Goal: Task Accomplishment & Management: Complete application form

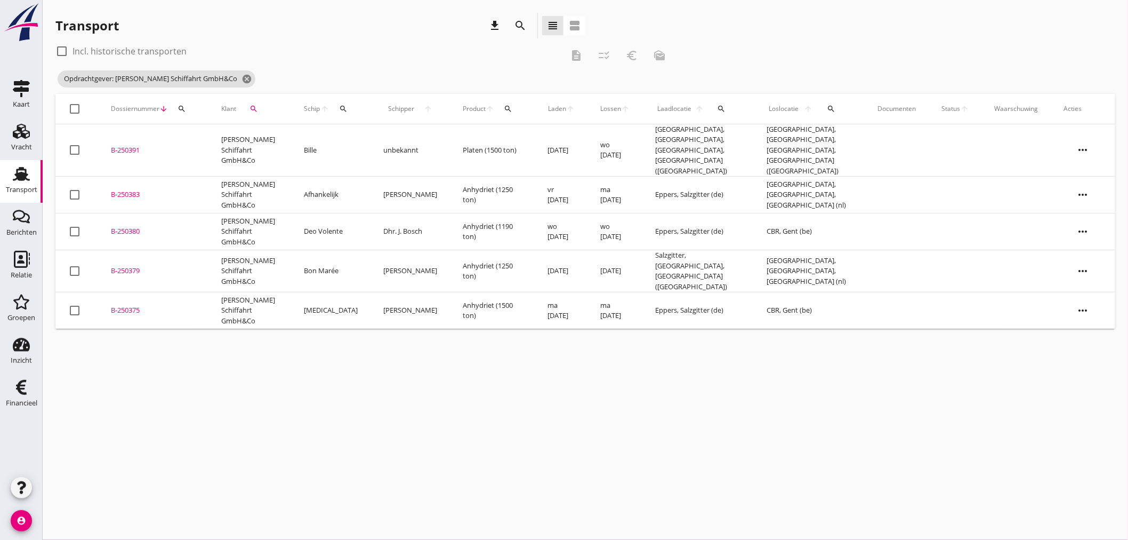
click at [259, 355] on div "cancel You are impersonating another user. Transport download search view_headl…" at bounding box center [585, 270] width 1085 height 540
click at [229, 293] on td "[PERSON_NAME] Schiffahrt GmbH&Co" at bounding box center [249, 310] width 83 height 37
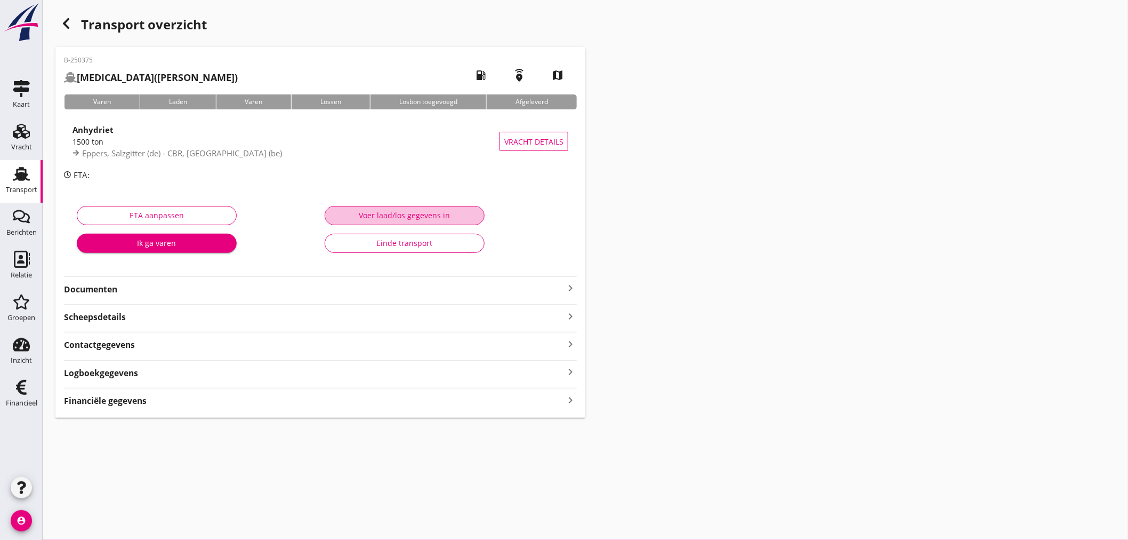
click at [422, 210] on div "Voer laad/los gegevens in" at bounding box center [405, 215] width 142 height 11
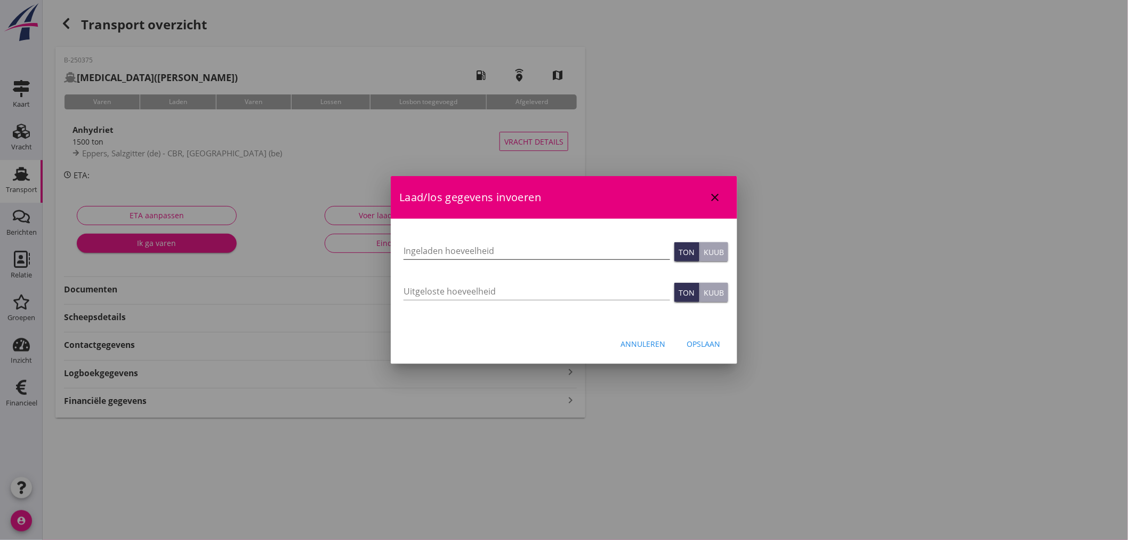
click at [447, 254] on input "Ingeladen hoeveelheid" at bounding box center [537, 250] width 267 height 17
paste input "1500.141"
type input "1500.141"
click at [708, 347] on div "Opslaan" at bounding box center [704, 343] width 34 height 11
type input "0"
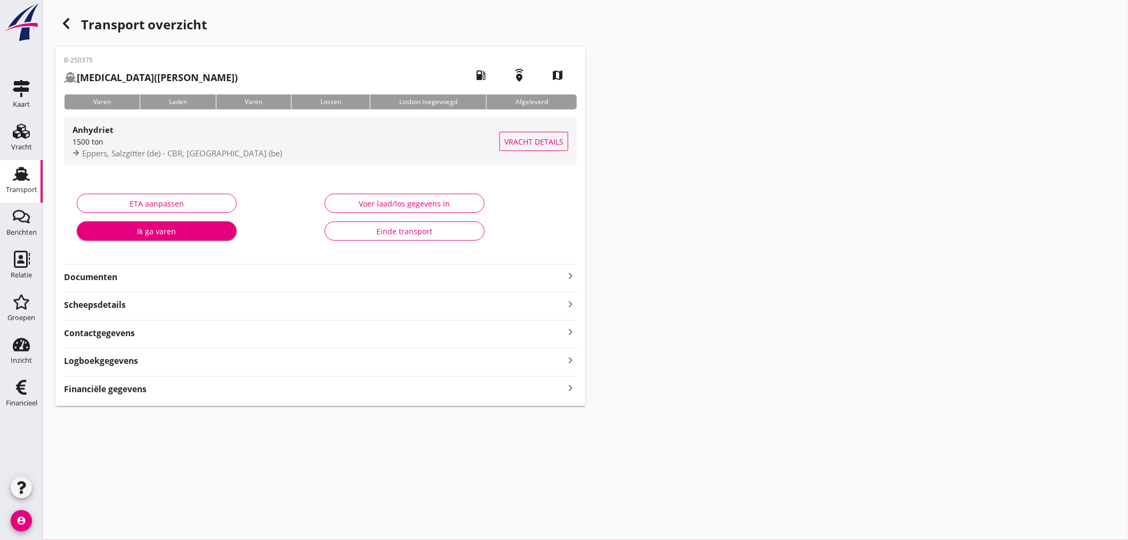
click at [128, 148] on span "Eppers, Salzgitter (de) - CBR, [GEOGRAPHIC_DATA] (be)" at bounding box center [182, 153] width 200 height 11
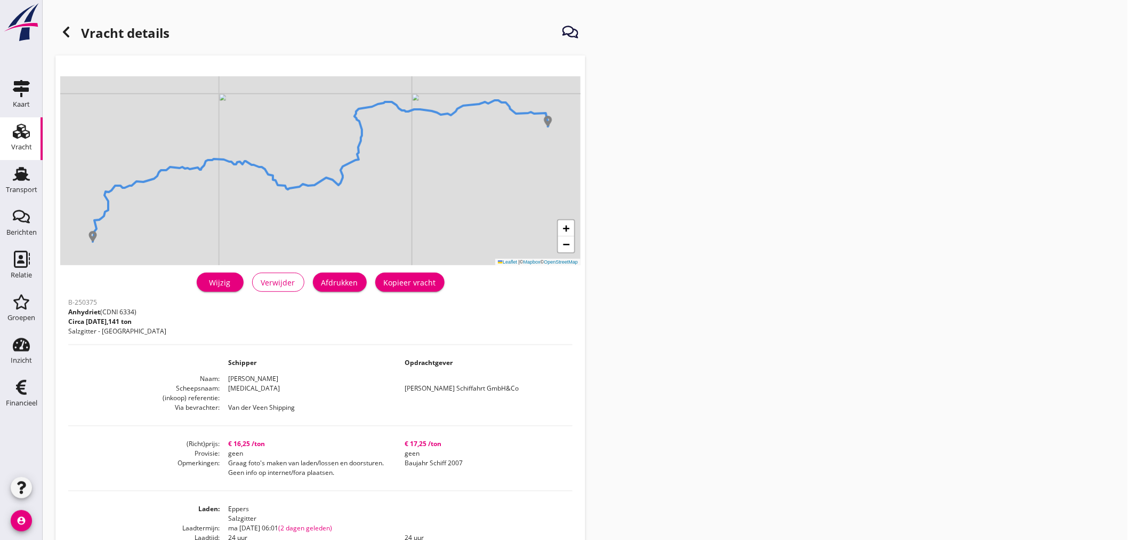
click at [69, 43] on h1 "Vracht details" at bounding box center [112, 34] width 114 height 26
click at [70, 38] on icon at bounding box center [66, 32] width 13 height 13
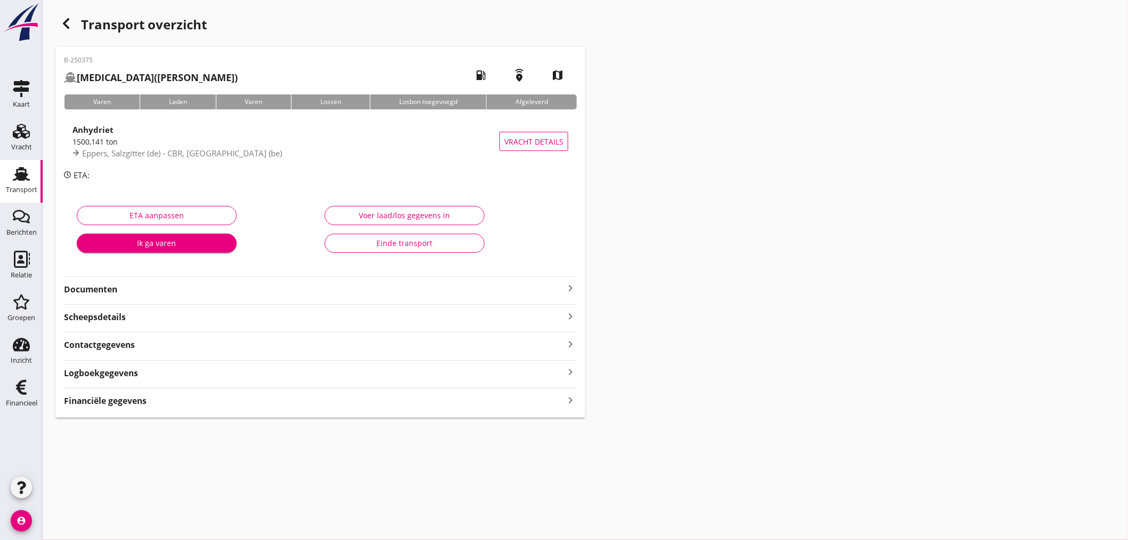
click at [561, 397] on div "Financiële gegevens keyboard_arrow_right" at bounding box center [320, 399] width 513 height 14
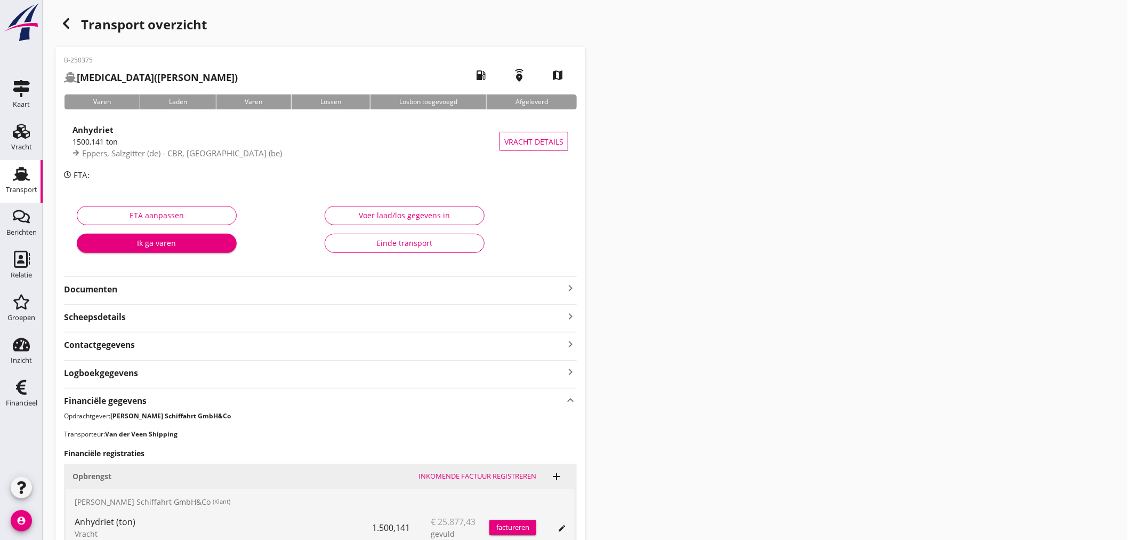
scroll to position [190, 0]
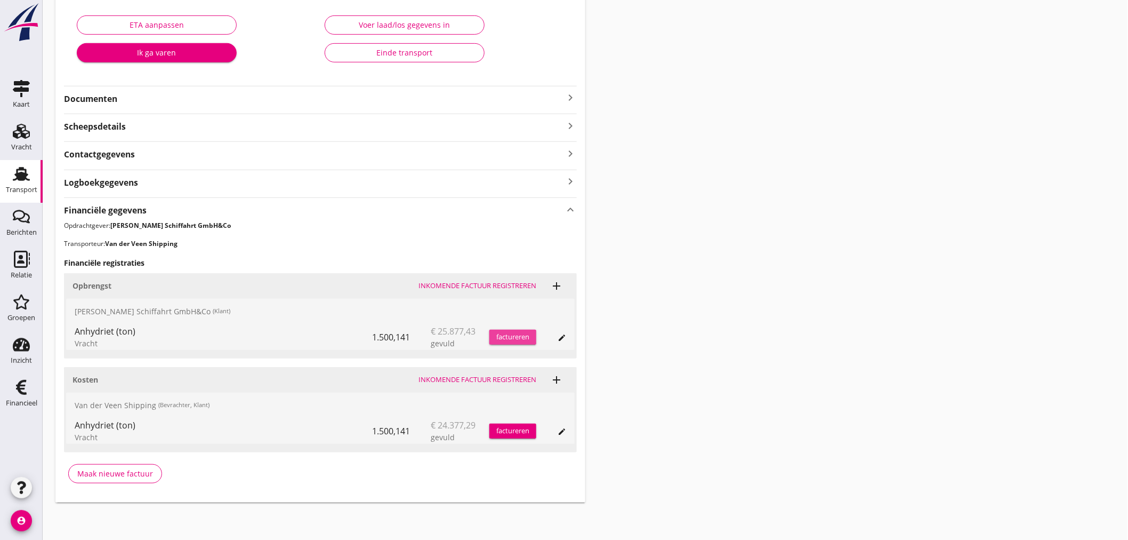
click at [520, 337] on div "factureren" at bounding box center [512, 337] width 47 height 11
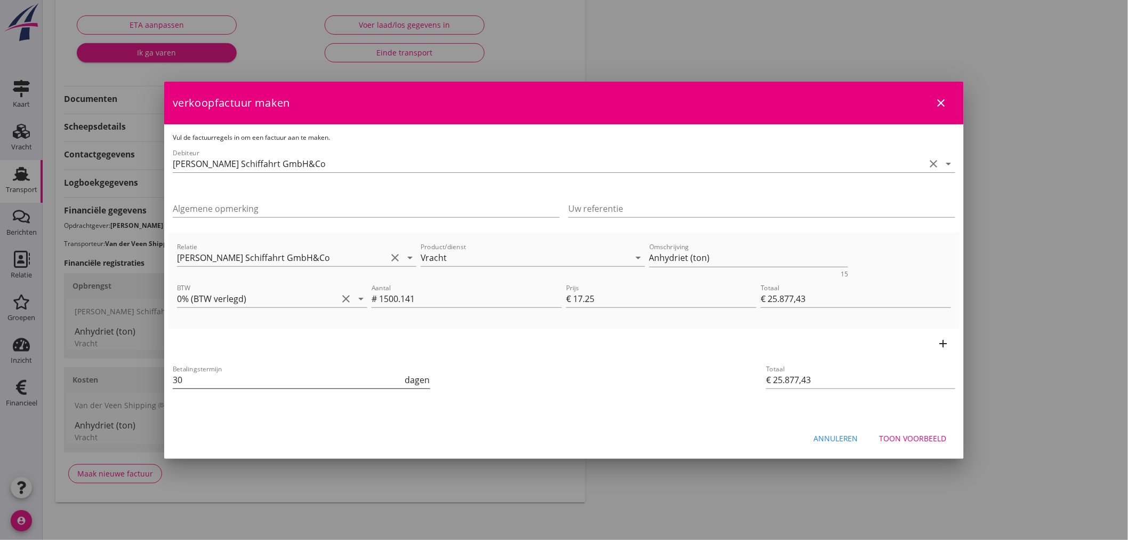
click at [275, 384] on input "30" at bounding box center [288, 379] width 230 height 17
type input "3"
type input "14"
click at [689, 254] on textarea "Anhydriet (ton)" at bounding box center [748, 258] width 199 height 18
paste textarea "1500,141"
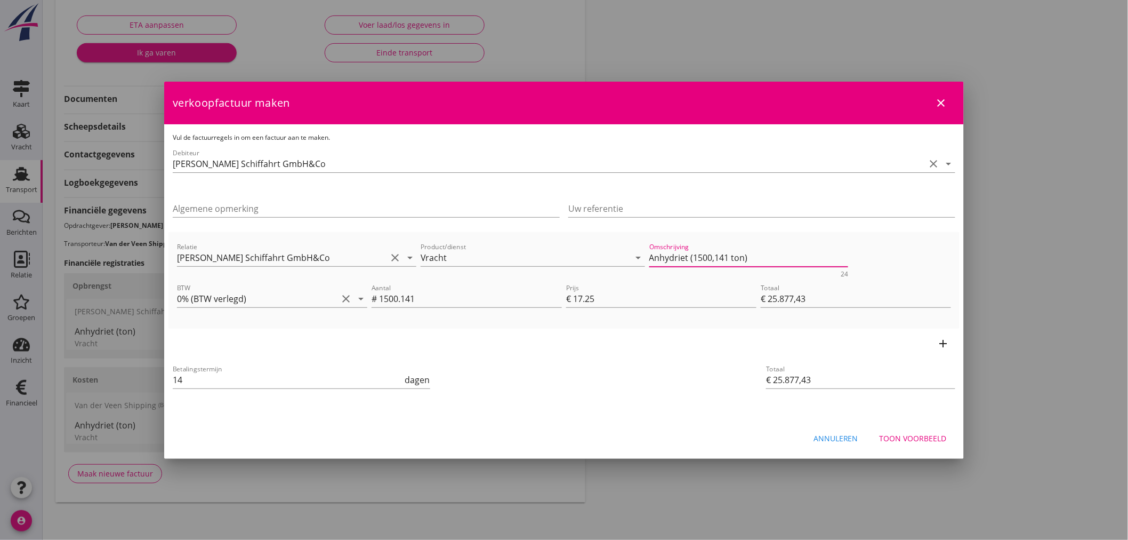
type textarea "Anhydriet (1500,141 ton)"
click at [683, 377] on div "Betalingstermijn 14 dagen" at bounding box center [432, 380] width 523 height 41
click at [915, 436] on div "Toon voorbeeld" at bounding box center [913, 437] width 67 height 11
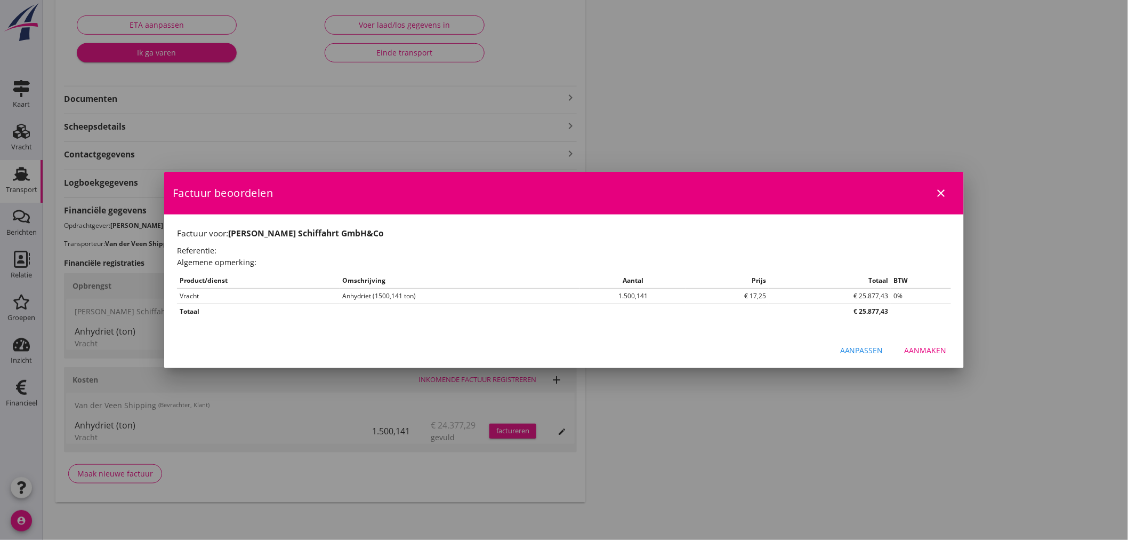
click at [923, 344] on div "Aanmaken" at bounding box center [926, 349] width 42 height 11
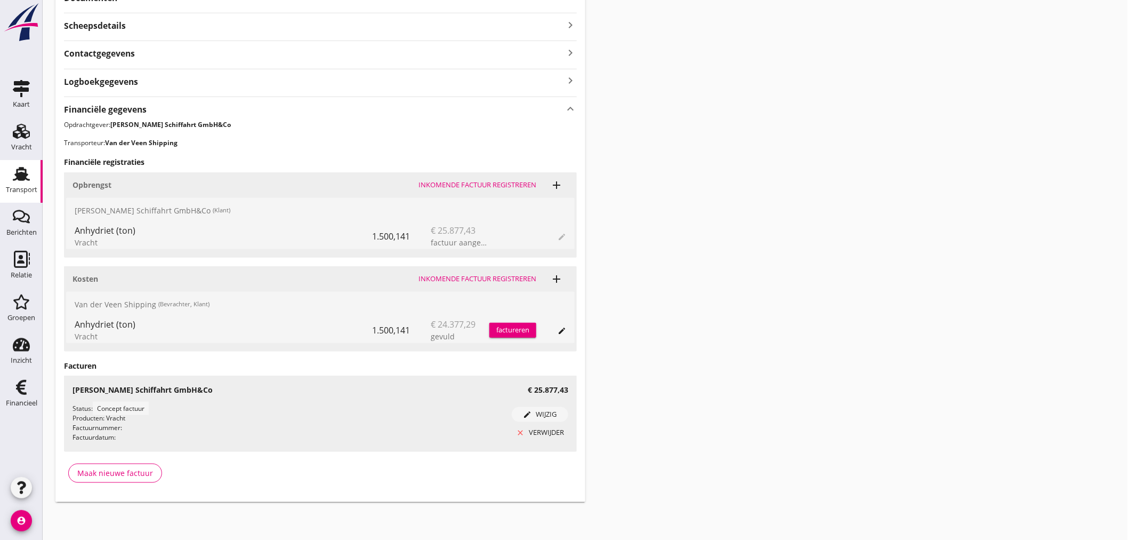
scroll to position [0, 0]
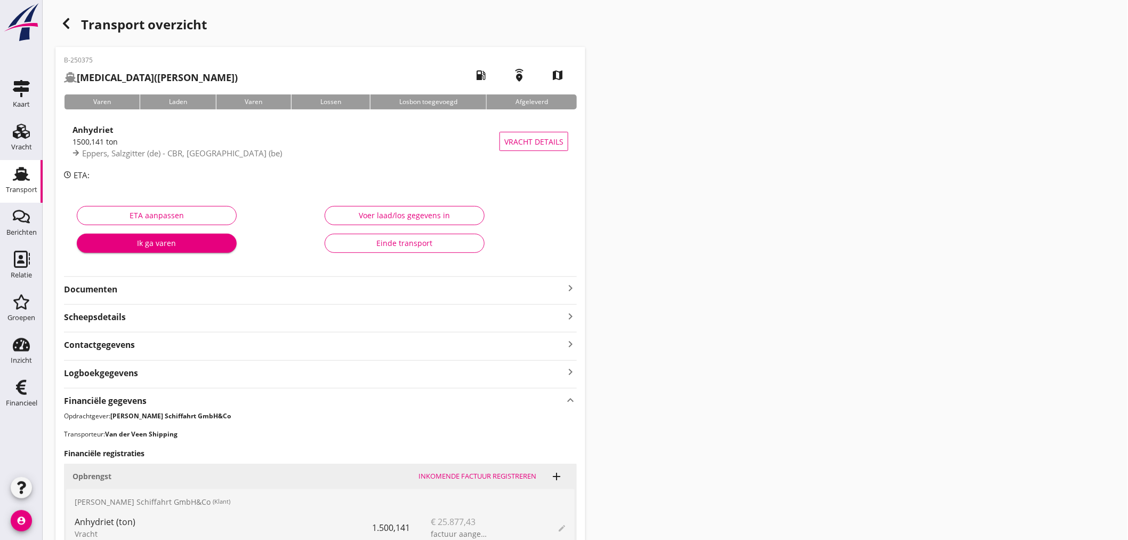
click at [19, 178] on use at bounding box center [21, 174] width 17 height 14
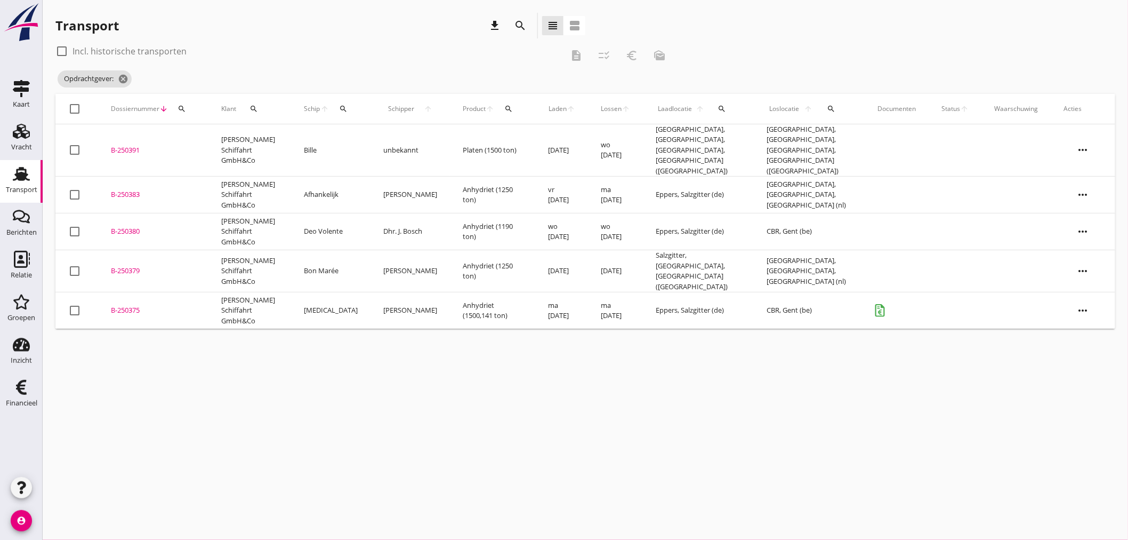
click at [482, 252] on td "Anhydriet (1250 ton)" at bounding box center [493, 271] width 86 height 42
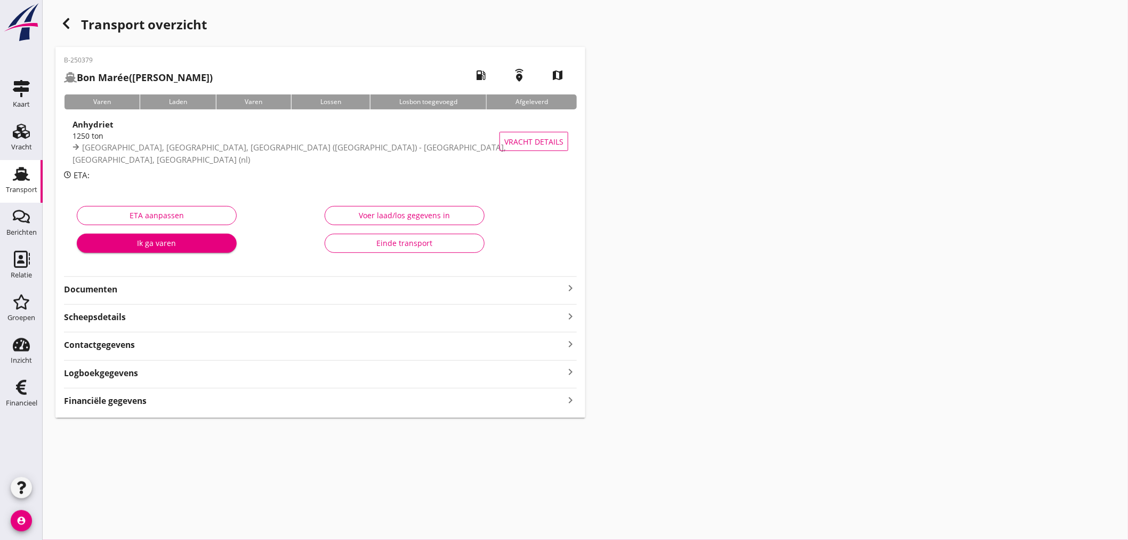
click at [440, 219] on div "Voer laad/los gegevens in" at bounding box center [405, 215] width 142 height 11
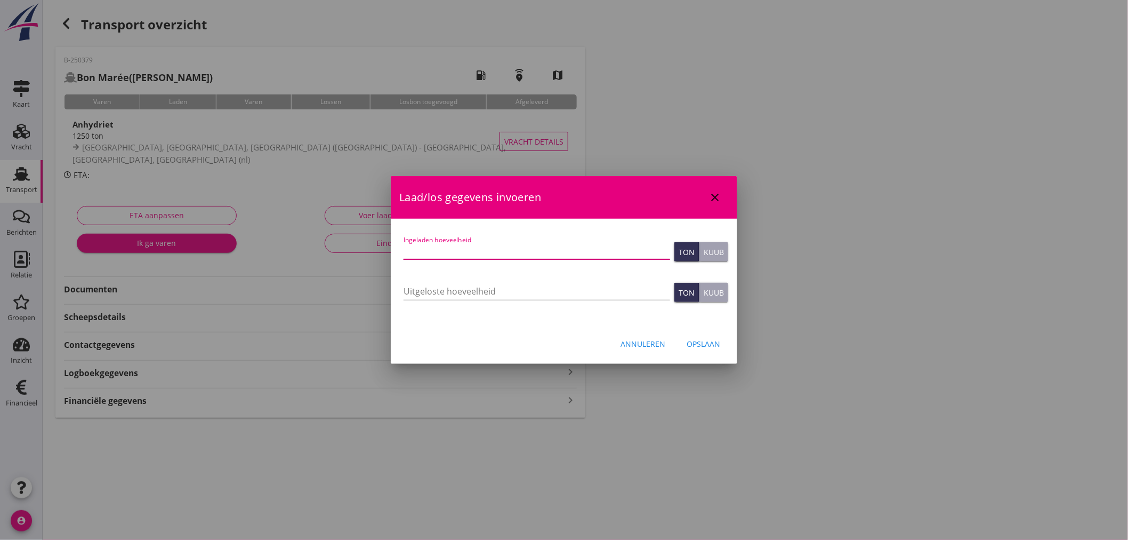
click at [501, 254] on input "Ingeladen hoeveelheid" at bounding box center [537, 250] width 267 height 17
type input "1202.452"
click at [694, 349] on button "Opslaan" at bounding box center [703, 343] width 51 height 19
type input "0"
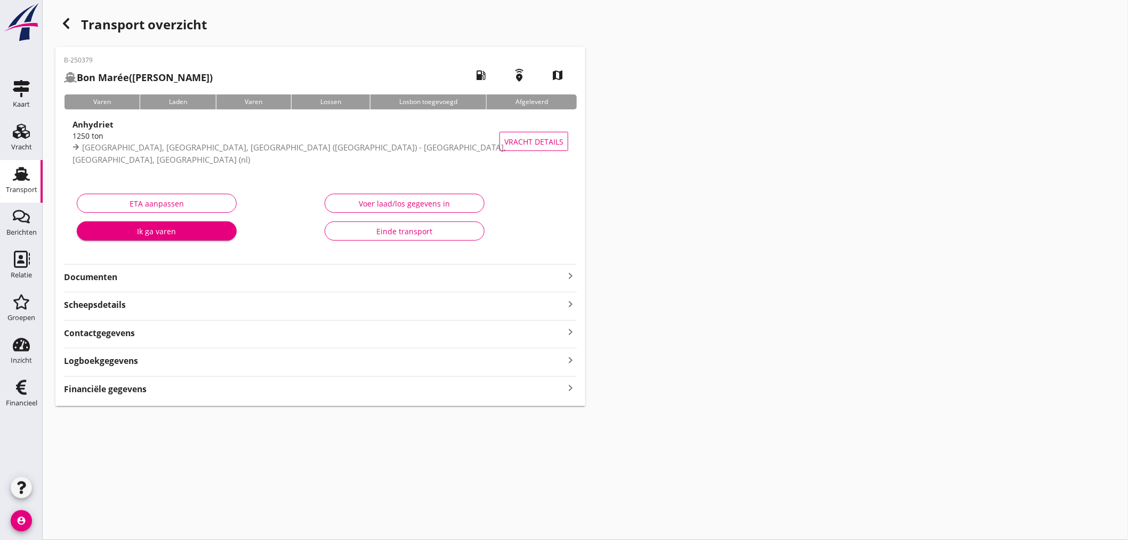
click at [573, 391] on icon "keyboard_arrow_right" at bounding box center [570, 388] width 13 height 14
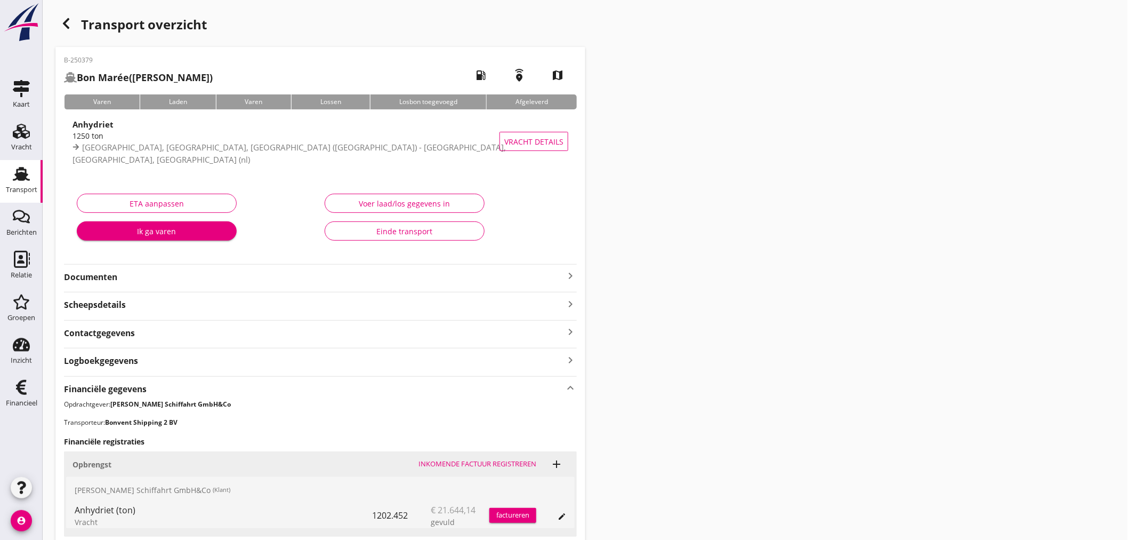
scroll to position [179, 0]
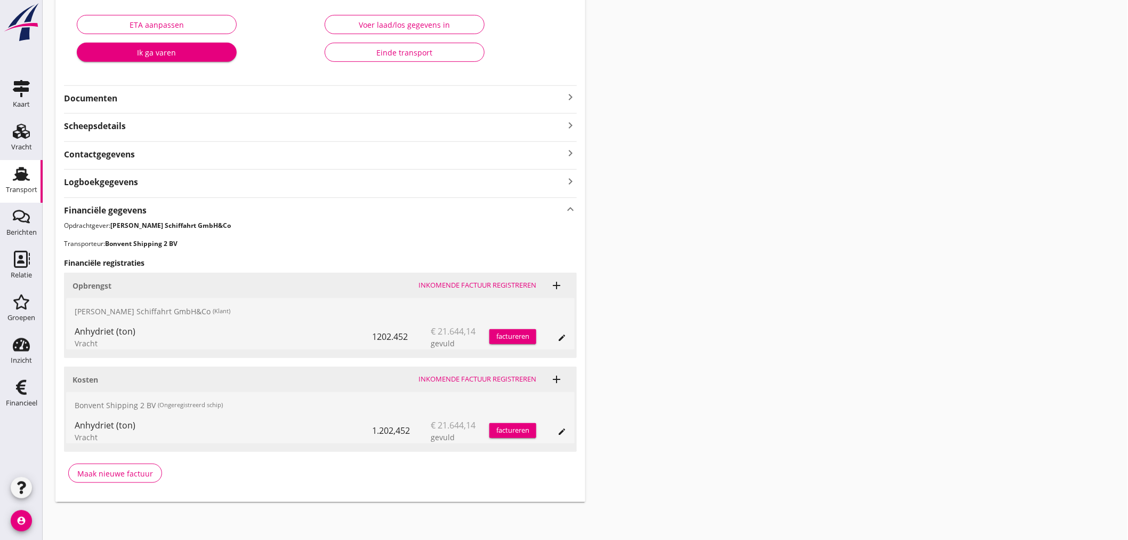
click at [518, 335] on div "factureren" at bounding box center [512, 336] width 47 height 11
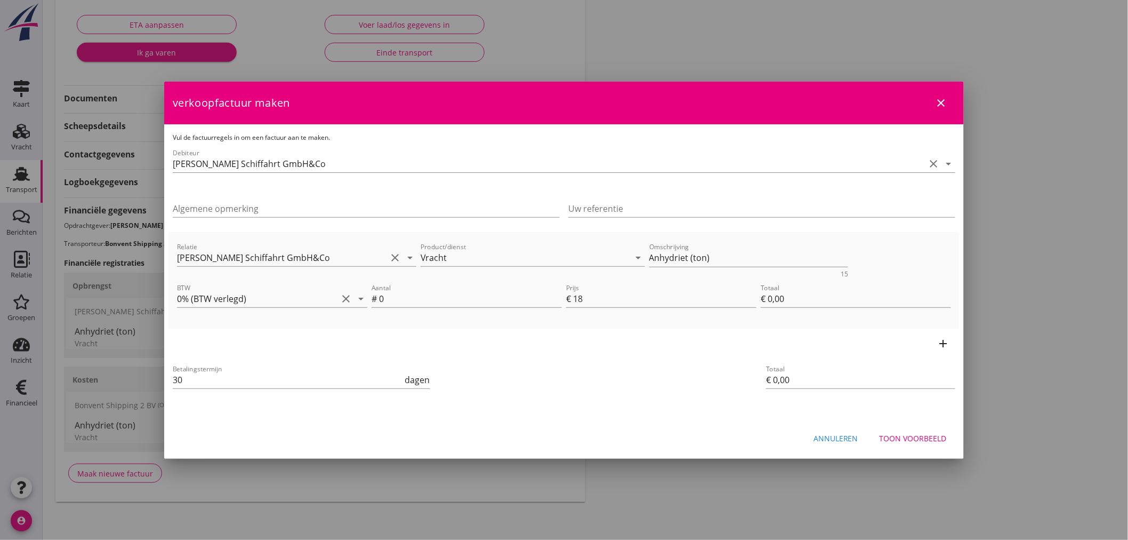
click at [945, 97] on icon "close" at bounding box center [941, 102] width 13 height 13
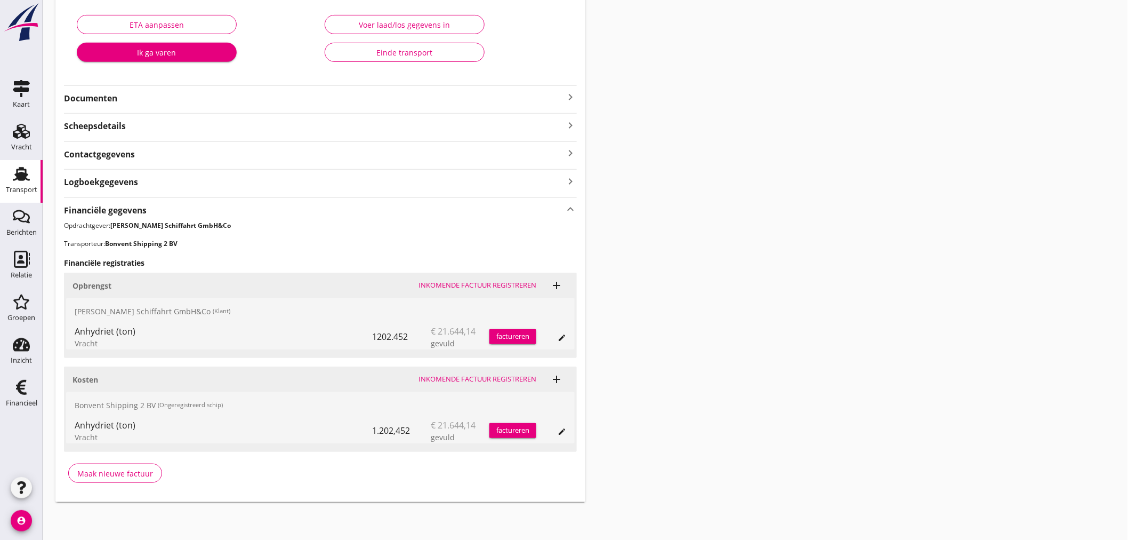
click at [425, 25] on div "Voer laad/los gegevens in" at bounding box center [405, 24] width 142 height 11
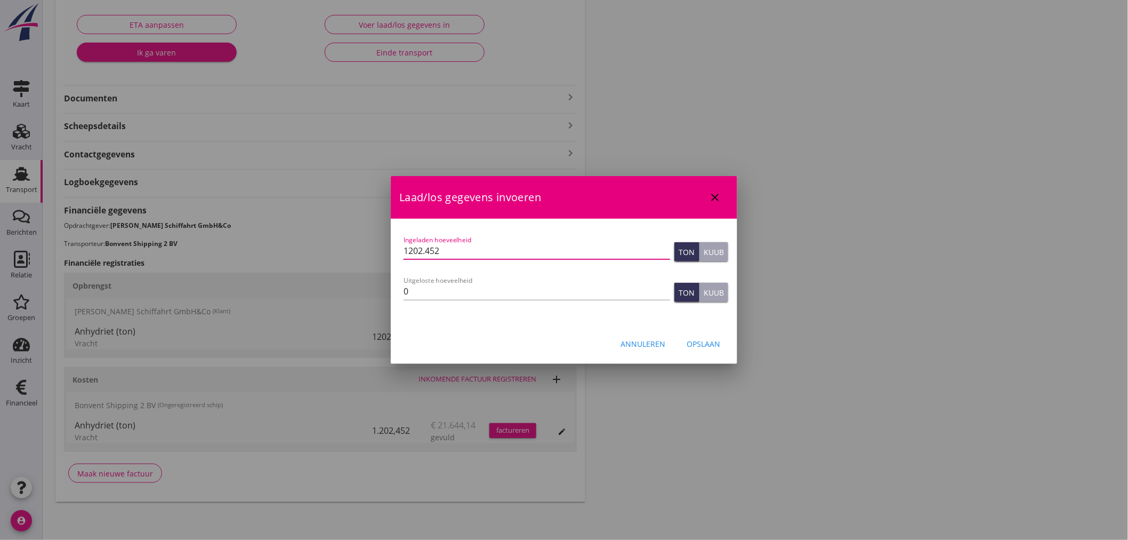
drag, startPoint x: 448, startPoint y: 250, endPoint x: 382, endPoint y: 250, distance: 66.6
click at [382, 250] on div "Financiële regel wijzigen Financiële regel toevoegen Financiële regel wijzigen …" at bounding box center [564, 180] width 1128 height 719
click at [710, 340] on div "Opslaan" at bounding box center [704, 343] width 34 height 11
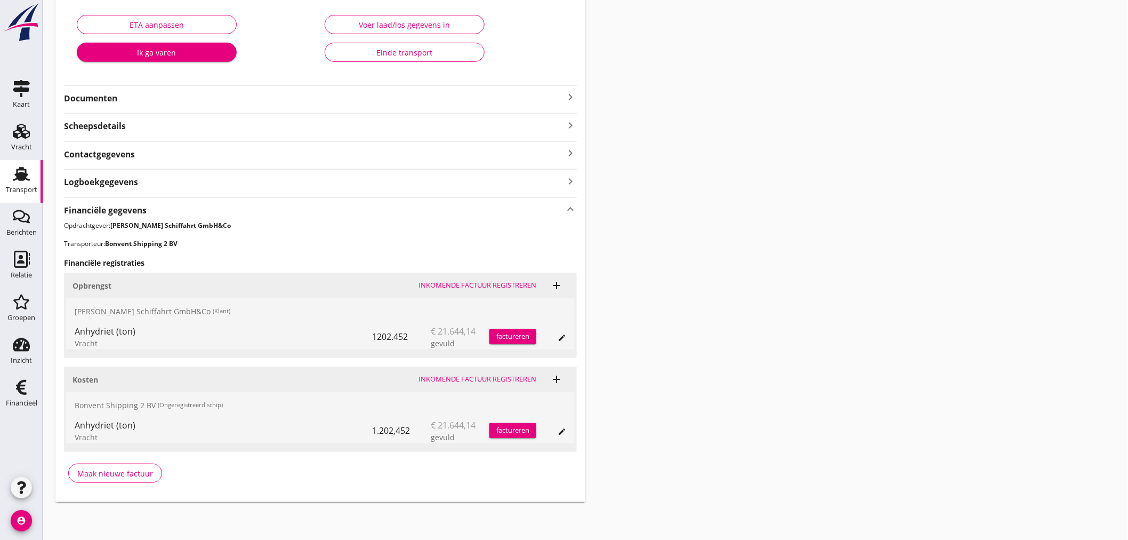
click at [632, 328] on div "Transport overzicht B-250379 Bon Marée ([PERSON_NAME]) local_gas_station emerge…" at bounding box center [585, 167] width 1085 height 693
click at [513, 333] on div "factureren" at bounding box center [512, 336] width 47 height 11
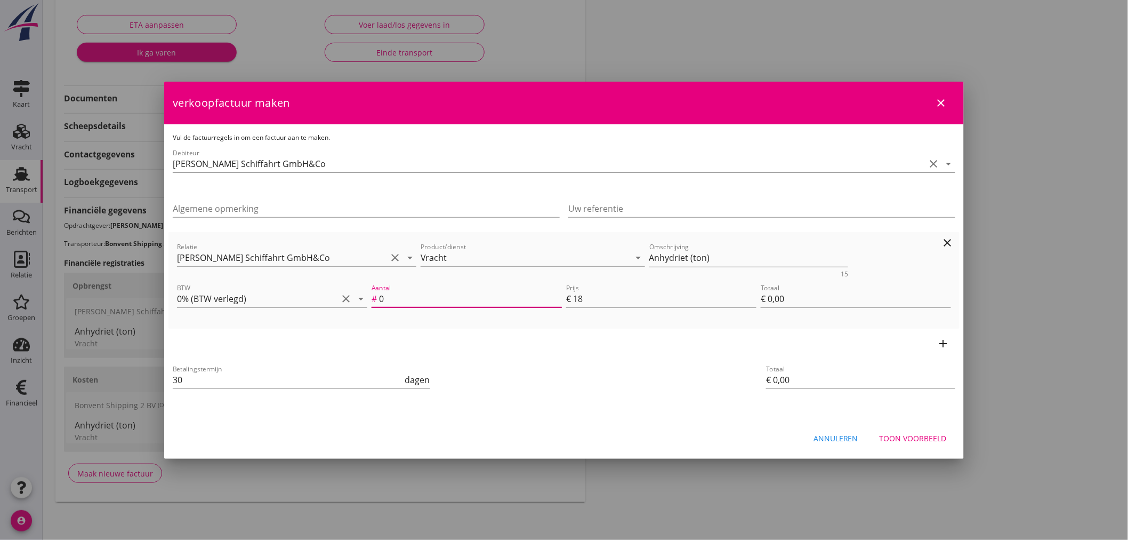
drag, startPoint x: 390, startPoint y: 301, endPoint x: 372, endPoint y: 301, distance: 18.7
click at [372, 301] on div "Aantal # 0" at bounding box center [467, 298] width 190 height 17
paste input "1202.452"
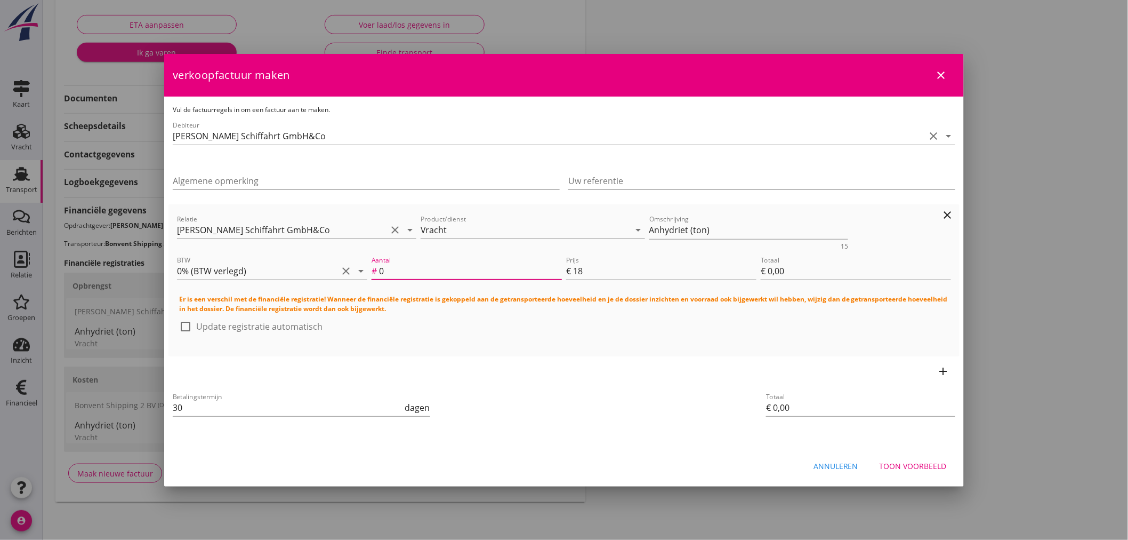
type input "1202.452"
type input "€ 21.644,14"
type input "1202.452"
click at [688, 231] on textarea "Anhydriet (ton)" at bounding box center [748, 230] width 199 height 18
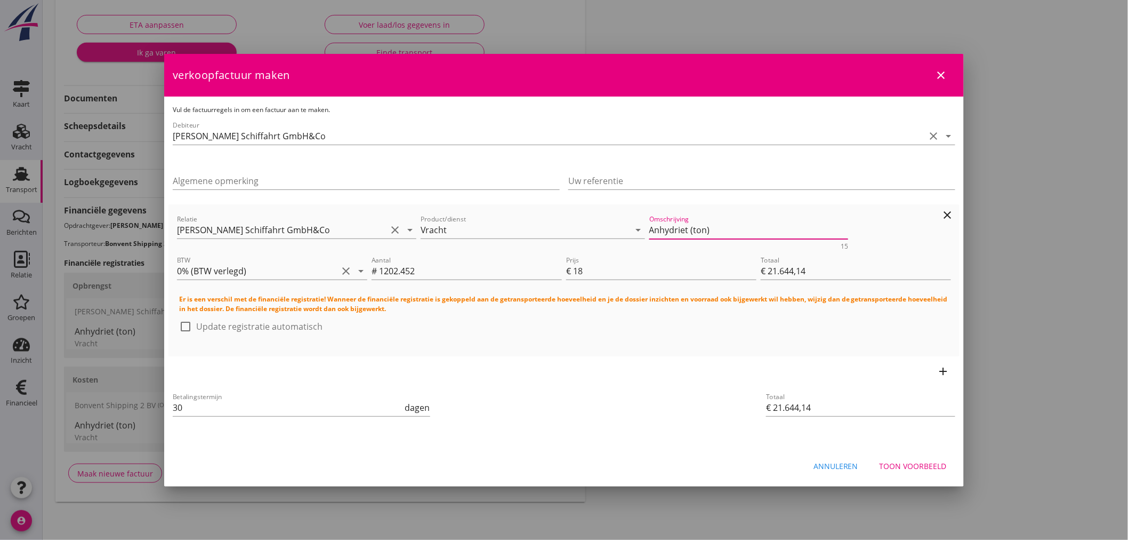
click at [691, 230] on textarea "Anhydriet (ton)" at bounding box center [748, 230] width 199 height 18
click at [690, 230] on textarea "Anhydriet (ton)" at bounding box center [748, 230] width 199 height 18
paste textarea "1202,452"
type textarea "Anhydriet (1202,452 ton)"
click at [186, 326] on div at bounding box center [185, 326] width 18 height 18
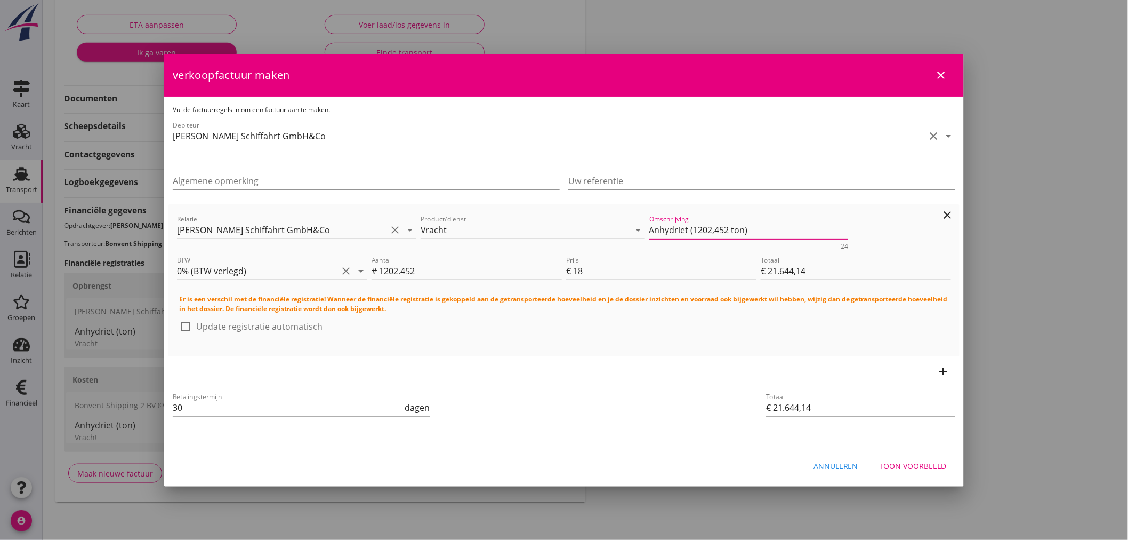
checkbox input "true"
click at [188, 401] on input "30" at bounding box center [288, 407] width 230 height 17
type input "3"
type input "14"
click at [605, 407] on div "Betalingstermijn 14 dagen" at bounding box center [432, 408] width 523 height 41
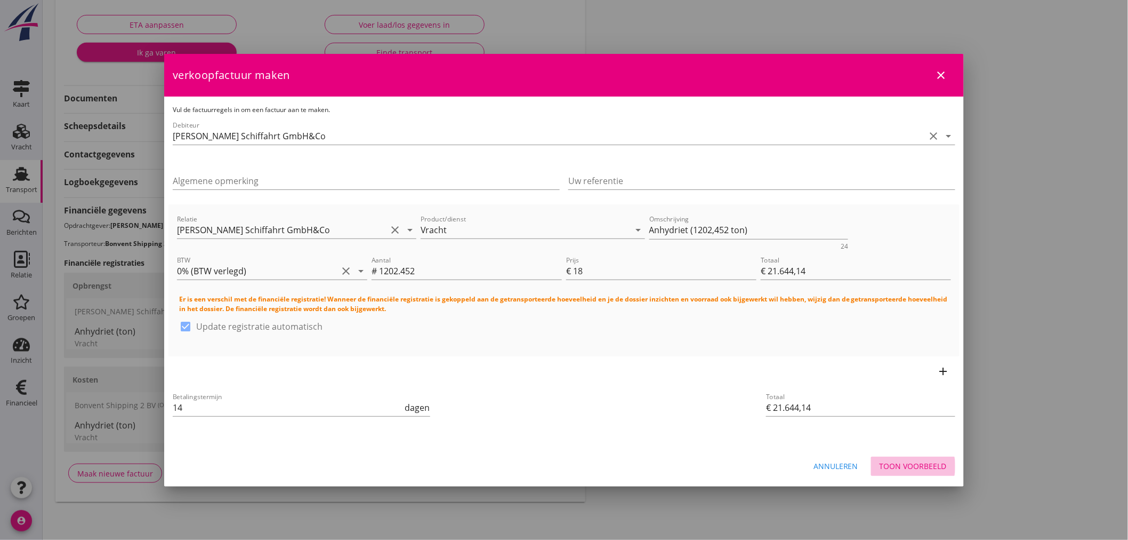
click at [936, 461] on div "Toon voorbeeld" at bounding box center [913, 465] width 67 height 11
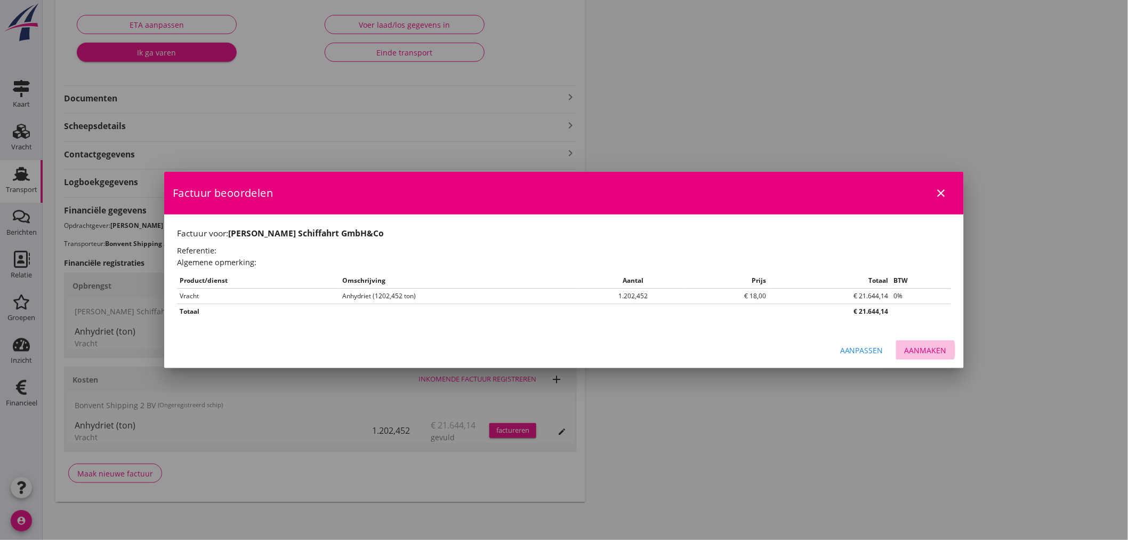
click at [940, 353] on div "Aanmaken" at bounding box center [926, 349] width 42 height 11
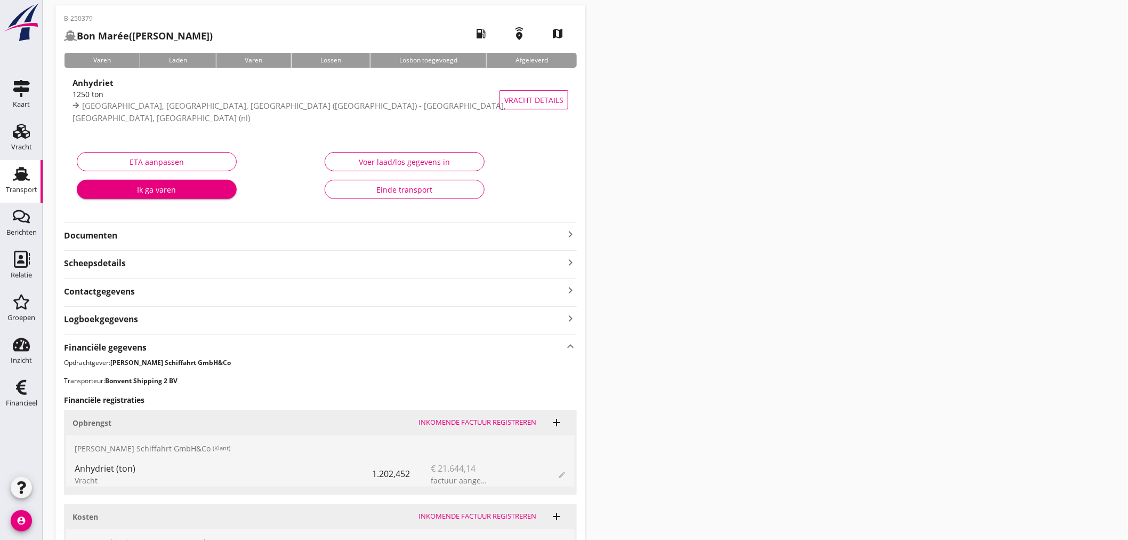
scroll to position [0, 0]
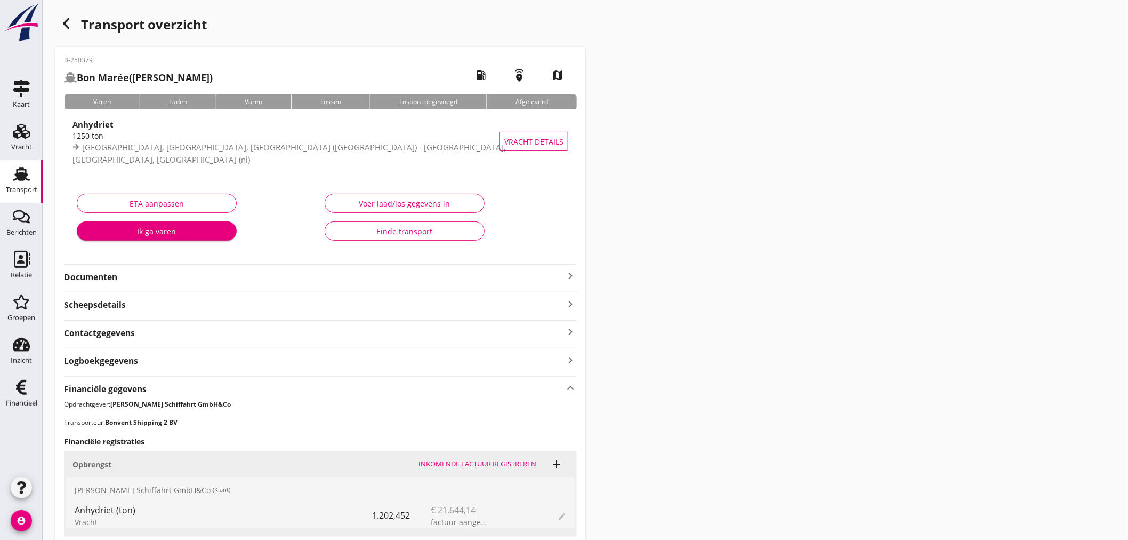
click at [558, 271] on strong "Documenten" at bounding box center [314, 277] width 500 height 12
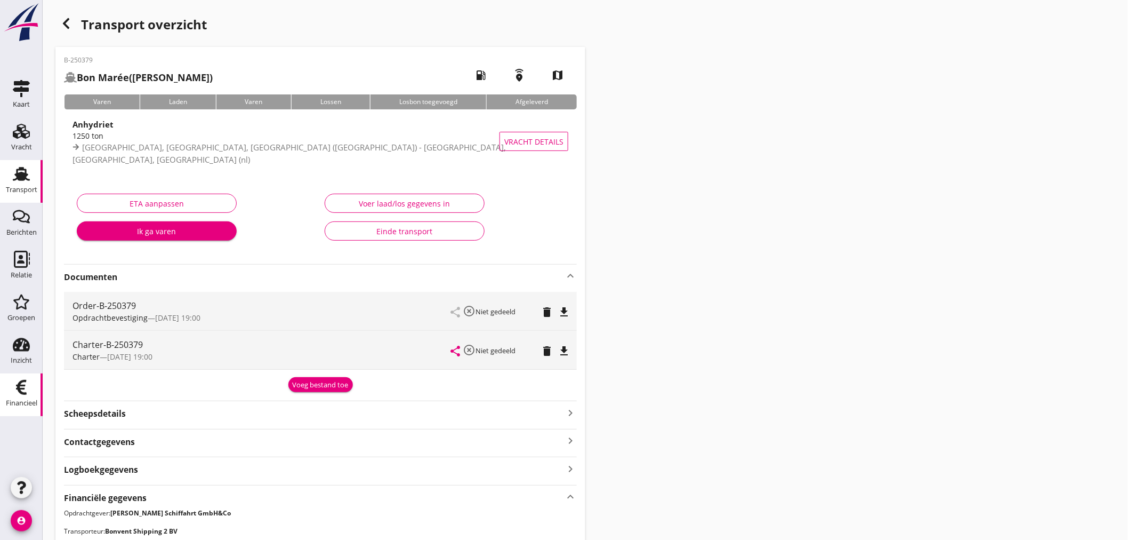
click at [9, 389] on div "Financieel" at bounding box center [22, 387] width 26 height 17
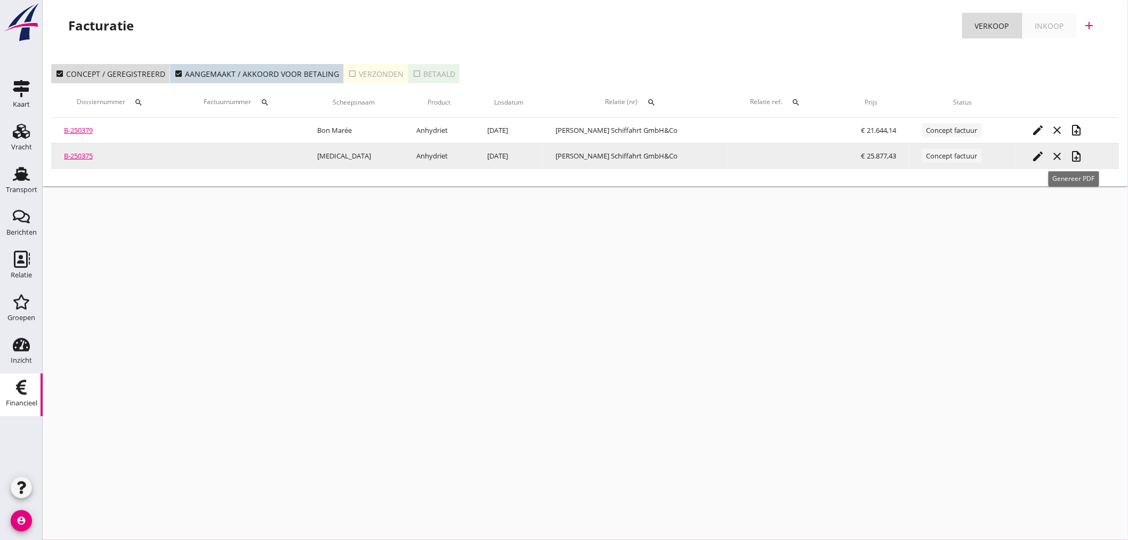
click at [1074, 157] on icon "note_add" at bounding box center [1076, 156] width 13 height 13
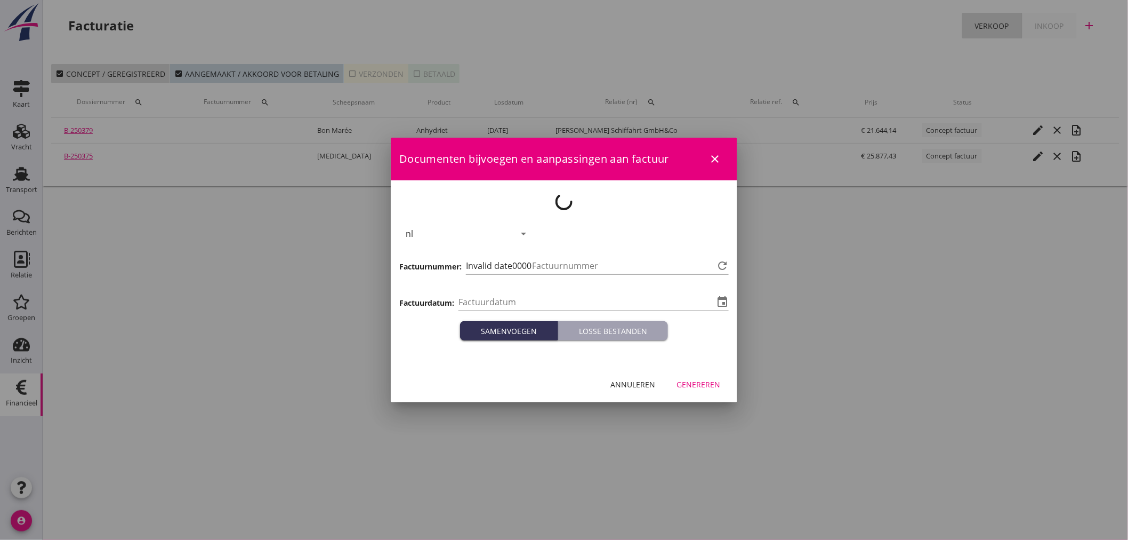
type input "[DATE]"
type input "453"
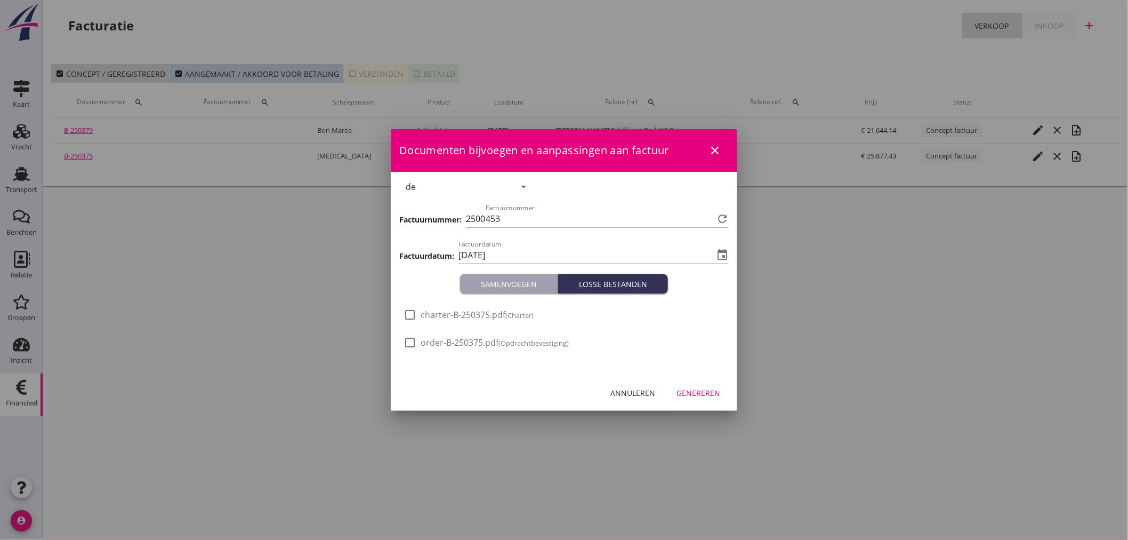
click at [713, 392] on div "Genereren" at bounding box center [699, 392] width 44 height 11
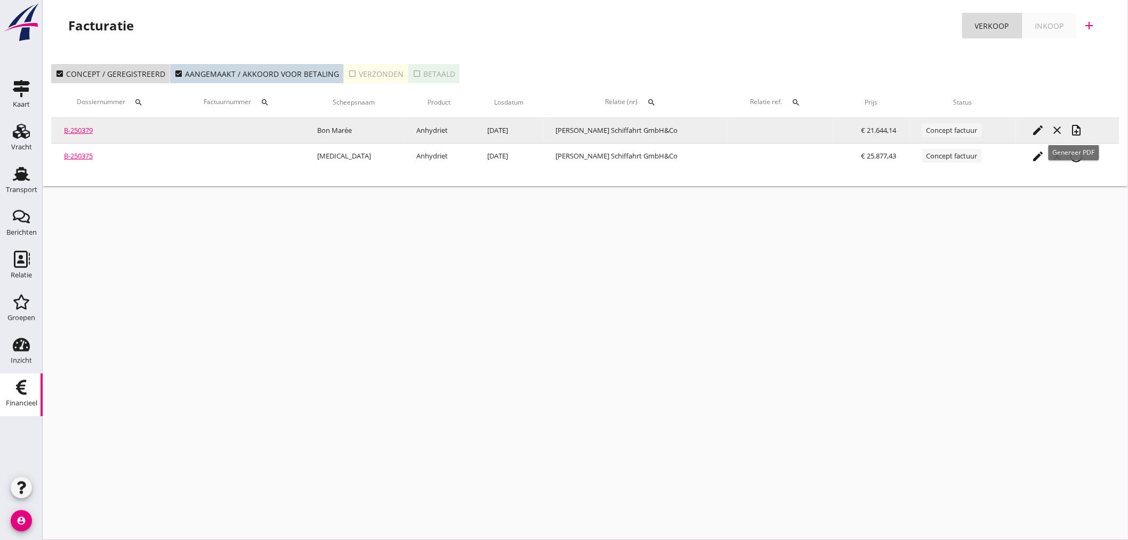
click at [1075, 131] on icon "note_add" at bounding box center [1076, 130] width 13 height 13
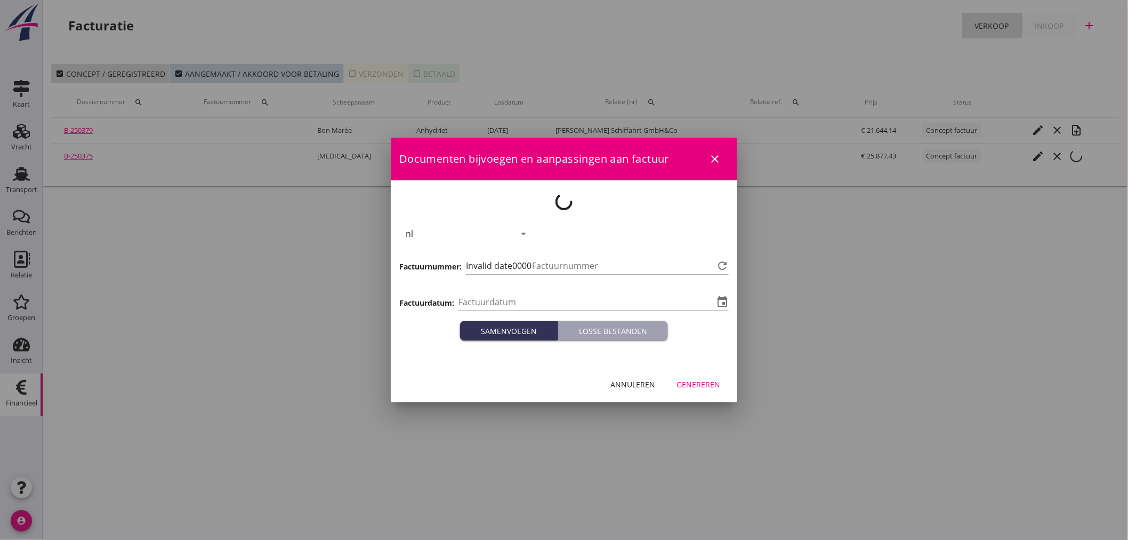
type input "[DATE]"
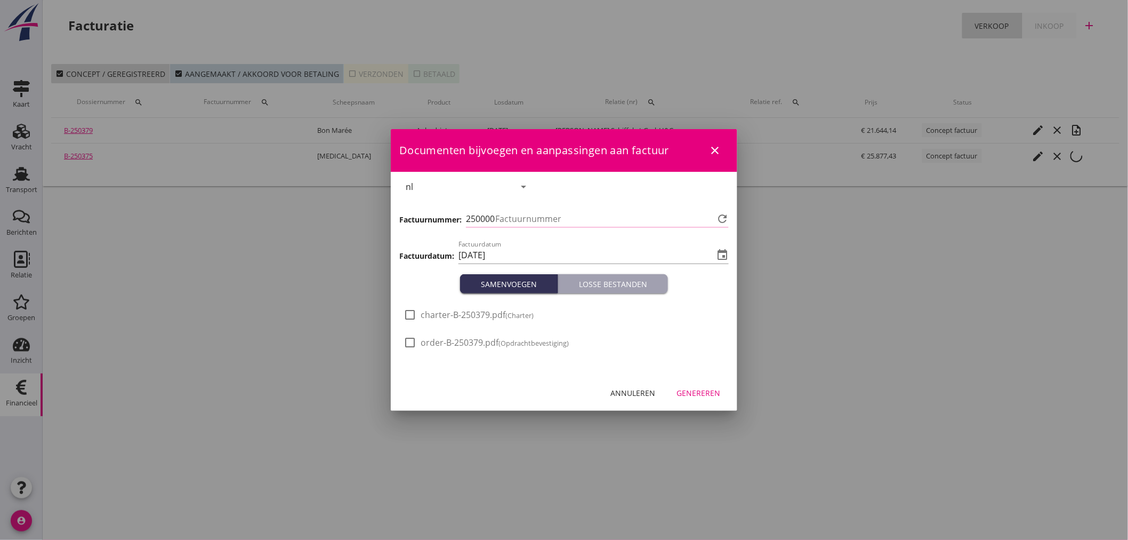
type input "454"
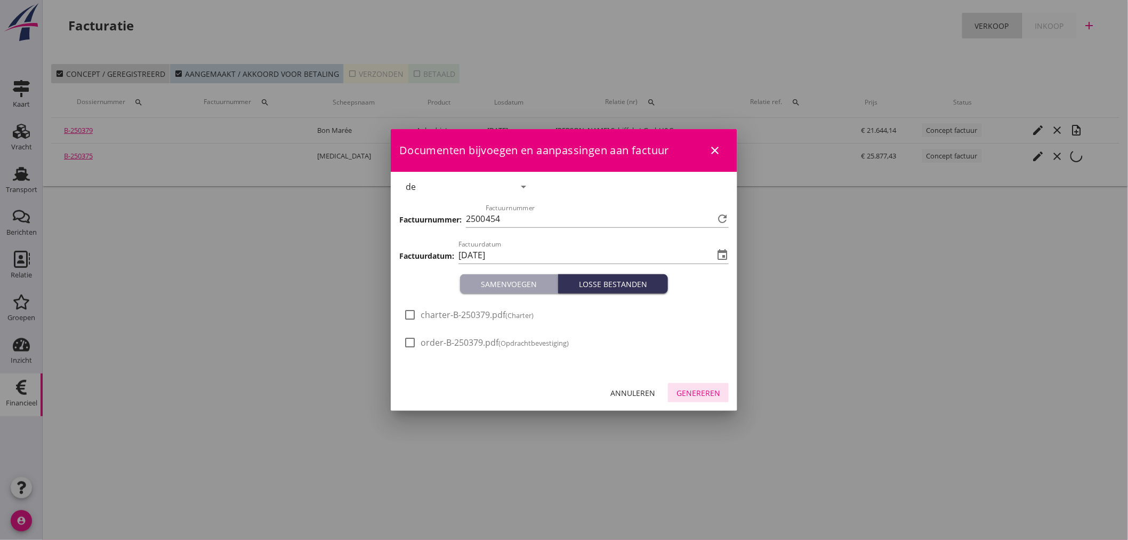
click at [712, 391] on div "Genereren" at bounding box center [699, 392] width 44 height 11
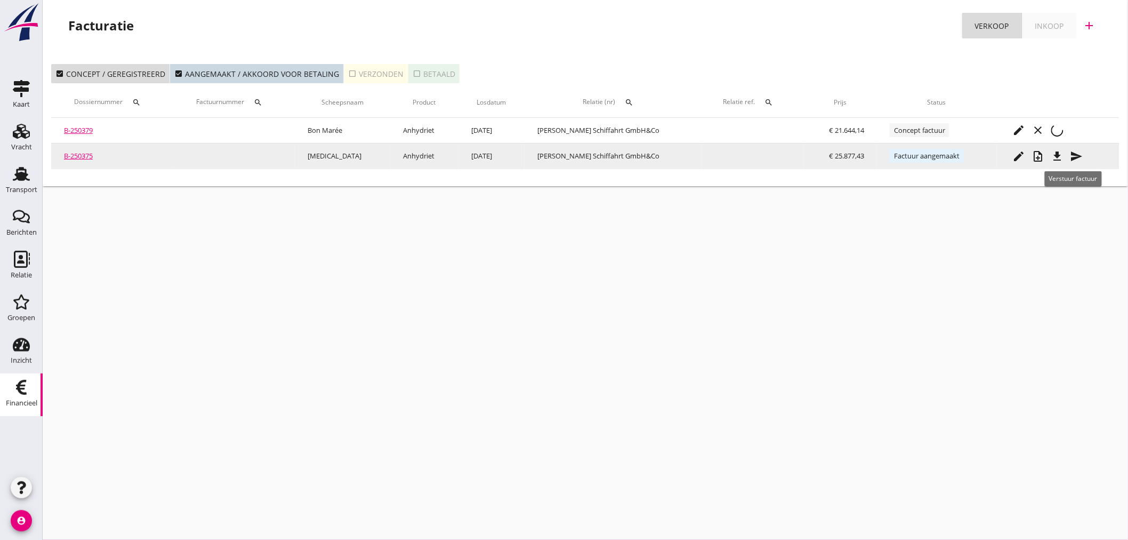
click at [1072, 152] on icon "send" at bounding box center [1077, 156] width 13 height 13
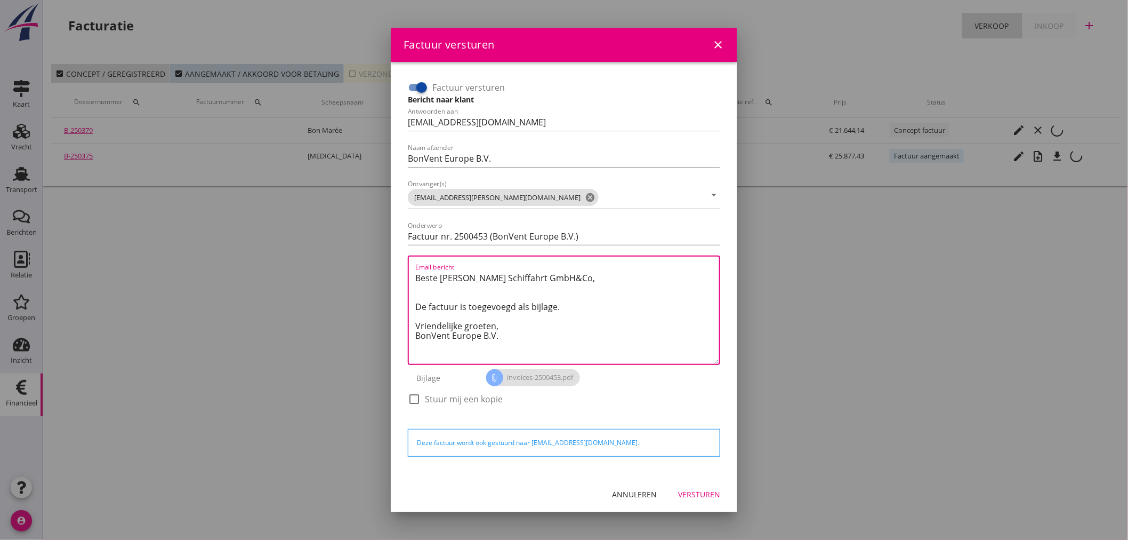
drag, startPoint x: 570, startPoint y: 283, endPoint x: 399, endPoint y: 278, distance: 171.8
click at [399, 278] on div "Factuur versturen Bericht naar klant Antwoorden aan [EMAIL_ADDRESS][DOMAIN_NAME…" at bounding box center [563, 268] width 329 height 397
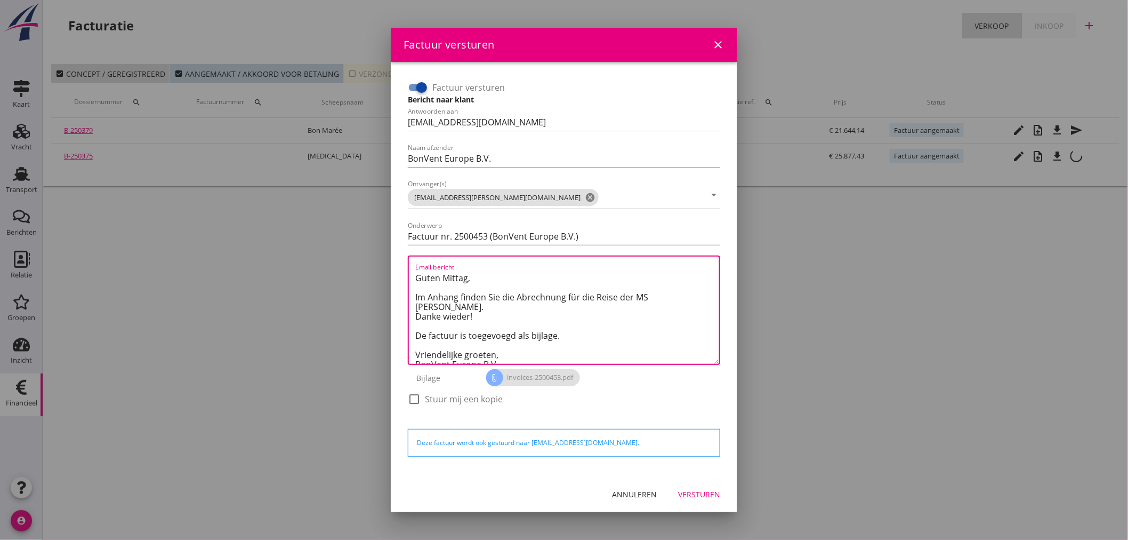
drag, startPoint x: 569, startPoint y: 328, endPoint x: 415, endPoint y: 331, distance: 154.1
click at [415, 331] on textarea "Guten Mittag, Im Anhang finden Sie die Abrechnung für die Reise der MS [PERSON_…" at bounding box center [567, 316] width 304 height 94
click at [418, 332] on textarea "Guten Mittag, Im Anhang finden Sie die Abrechnung für die Reise der MS [PERSON_…" at bounding box center [567, 316] width 304 height 94
click at [484, 347] on textarea "Guten Mittag, Im Anhang finden Sie die Abrechnung für die Reise der MS [PERSON_…" at bounding box center [567, 316] width 304 height 94
click at [482, 350] on textarea "Guten Mittag, Im Anhang finden Sie die Abrechnung für die Reise der MS [PERSON_…" at bounding box center [567, 316] width 304 height 94
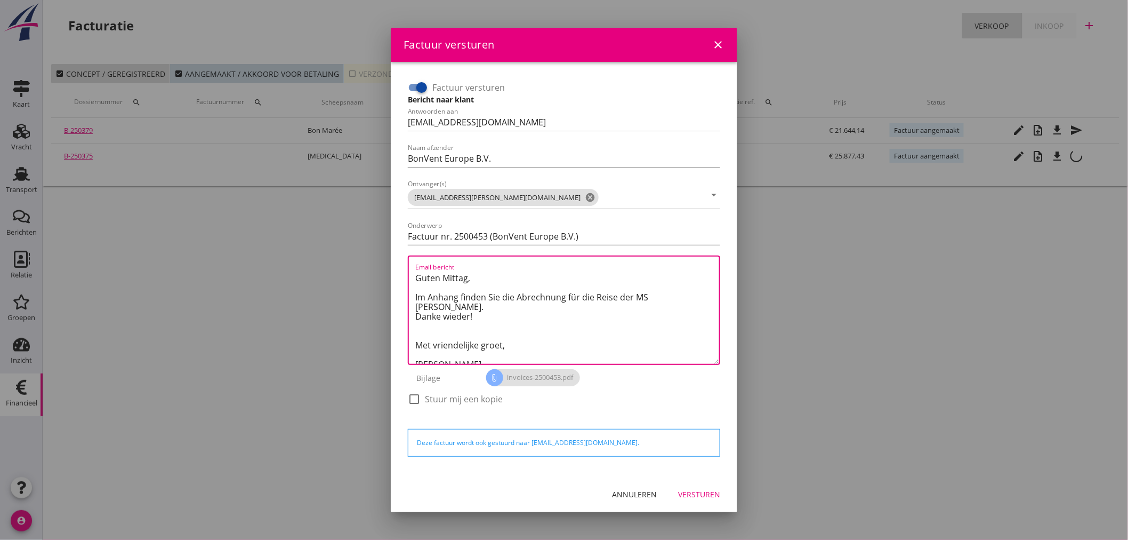
scroll to position [10, 0]
drag, startPoint x: 417, startPoint y: 279, endPoint x: 616, endPoint y: 368, distance: 217.4
click at [616, 368] on div "Factuur versturen Bericht naar klant Antwoorden aan [EMAIL_ADDRESS][DOMAIN_NAME…" at bounding box center [564, 249] width 321 height 348
click at [571, 332] on textarea "Guten Mittag, Im Anhang finden Sie die Abrechnung für die Reise der MS [PERSON_…" at bounding box center [567, 316] width 304 height 94
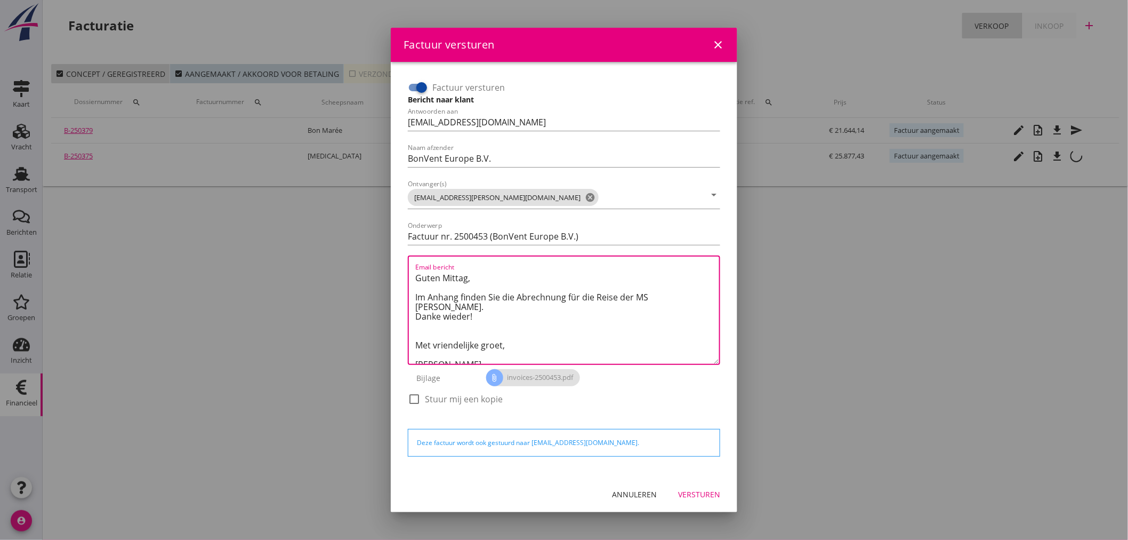
type textarea "Guten Mittag, Im Anhang finden Sie die Abrechnung für die Reise der MS [PERSON_…"
click at [699, 489] on div "Versturen" at bounding box center [699, 493] width 42 height 11
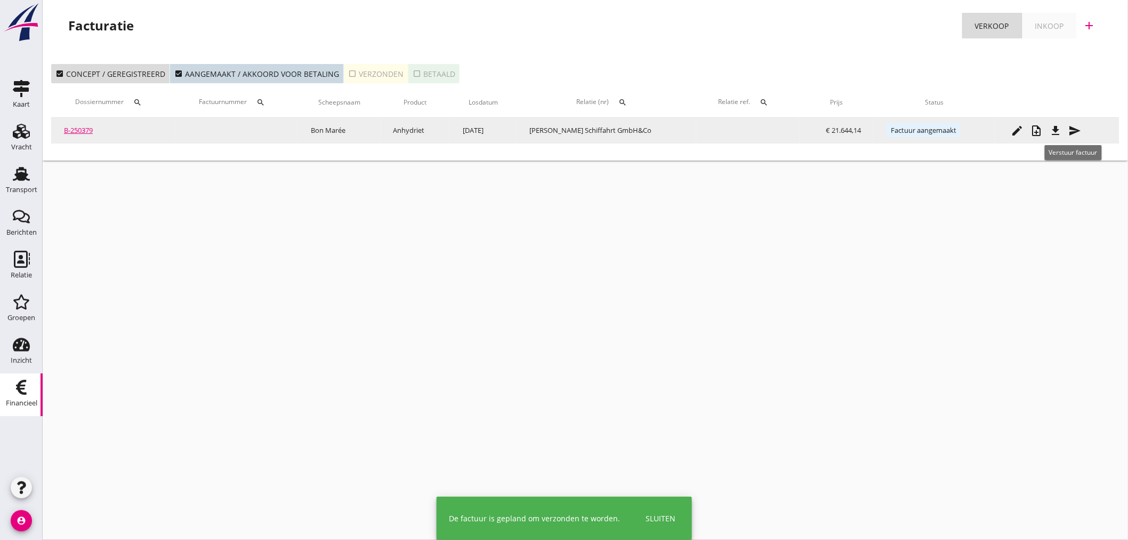
click at [1074, 135] on icon "send" at bounding box center [1074, 130] width 13 height 13
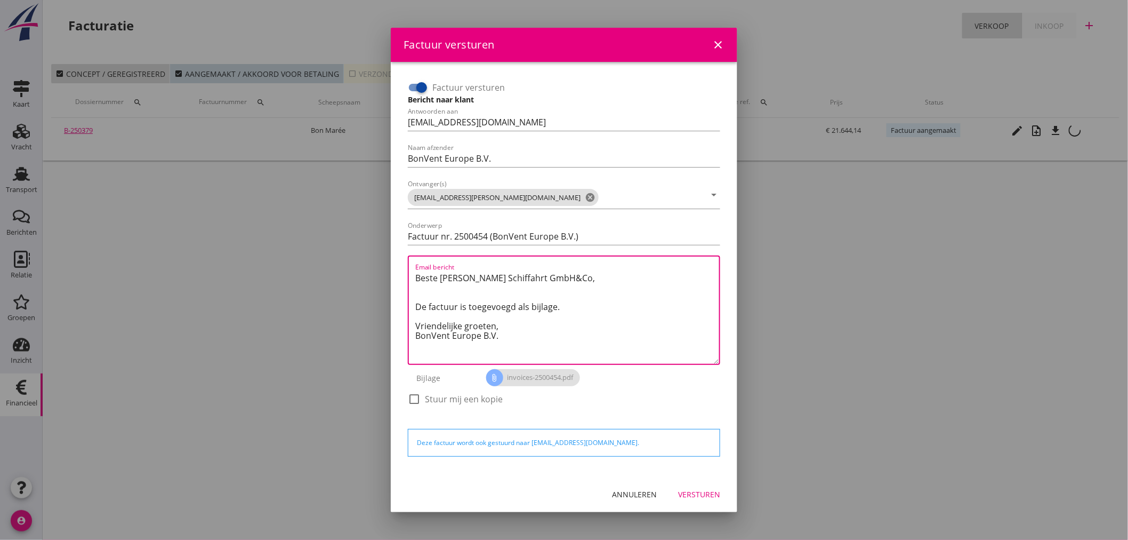
drag, startPoint x: 470, startPoint y: 359, endPoint x: 397, endPoint y: 264, distance: 120.5
click at [397, 264] on div "Factuur versturen Bericht naar klant Antwoorden aan [EMAIL_ADDRESS][DOMAIN_NAME…" at bounding box center [564, 269] width 347 height 414
paste textarea "Guten Mittag, Im Anhang finden Sie die Abrechnung für die Reise der MS [PERSON_…"
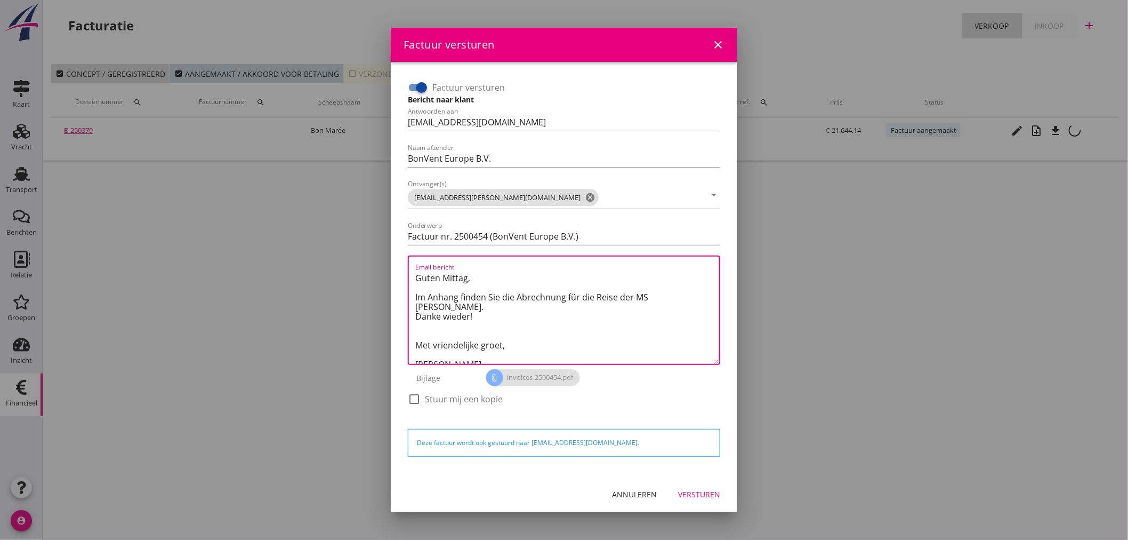
scroll to position [6, 0]
drag, startPoint x: 649, startPoint y: 292, endPoint x: 692, endPoint y: 288, distance: 42.8
click at [692, 288] on textarea "Guten Mittag, Im Anhang finden Sie die Abrechnung für die Reise der MS [PERSON_…" at bounding box center [567, 316] width 304 height 94
drag, startPoint x: 466, startPoint y: 271, endPoint x: 408, endPoint y: 275, distance: 58.2
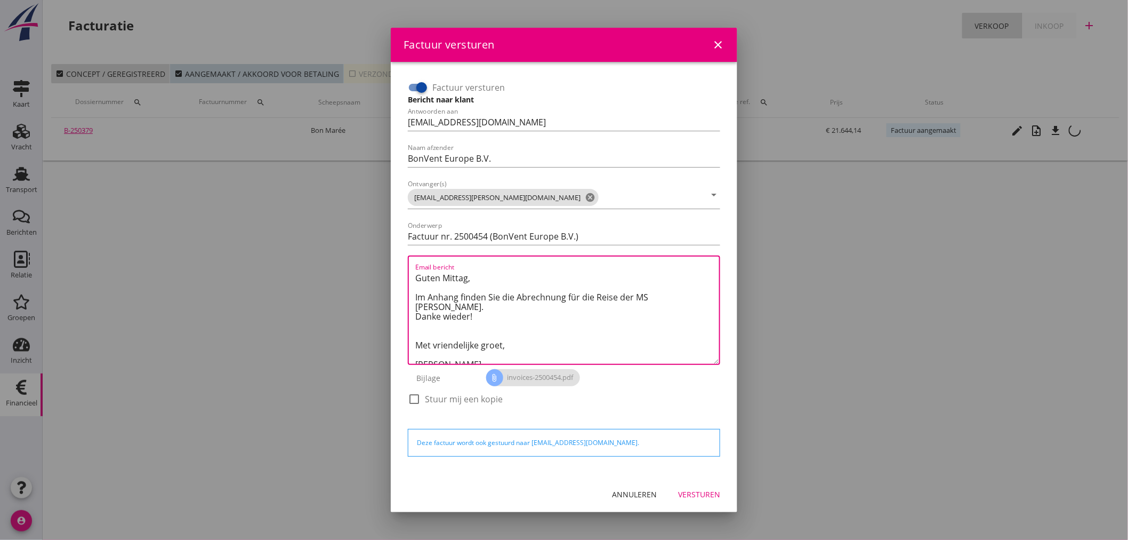
click at [408, 275] on div "Email bericht Guten Mittag, Im Anhang finden Sie die Abrechnung für die Reise d…" at bounding box center [564, 309] width 312 height 109
click at [469, 318] on textarea "[PERSON_NAME], Im Anhang finden Sie die Abrechnung für die Reise der MS [PERSON…" at bounding box center [567, 316] width 304 height 94
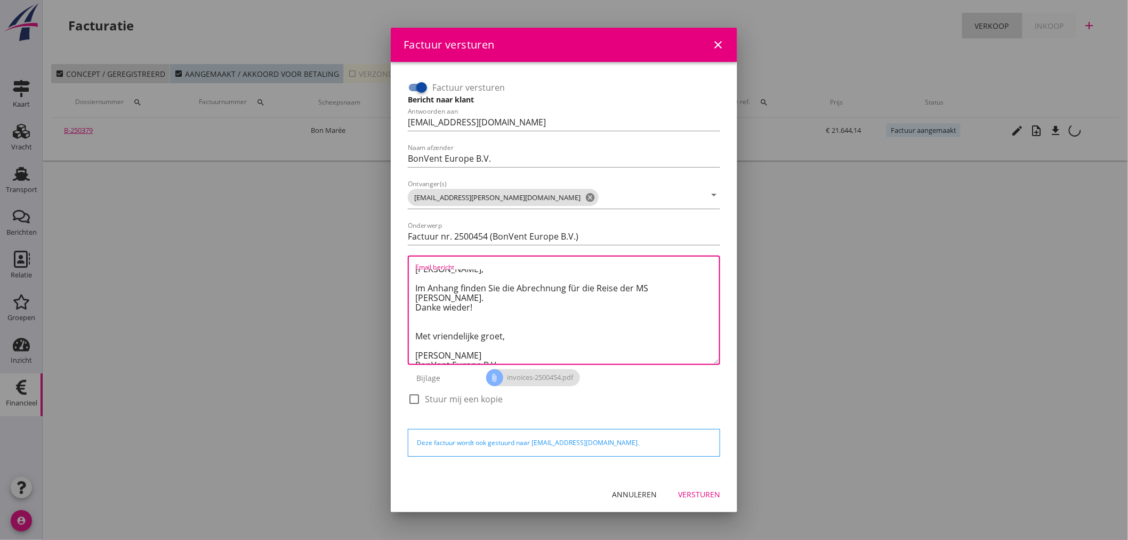
type textarea "[PERSON_NAME], Im Anhang finden Sie die Abrechnung für die Reise der MS [PERSON…"
click at [694, 490] on div "Versturen" at bounding box center [699, 493] width 42 height 11
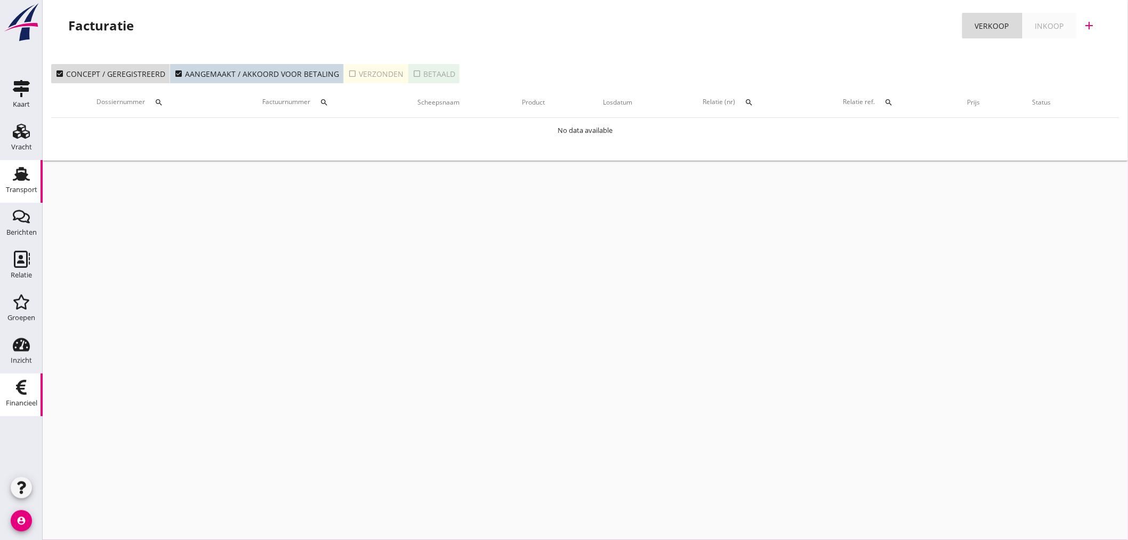
click at [30, 187] on div "Transport" at bounding box center [21, 189] width 31 height 7
